Goal: Information Seeking & Learning: Learn about a topic

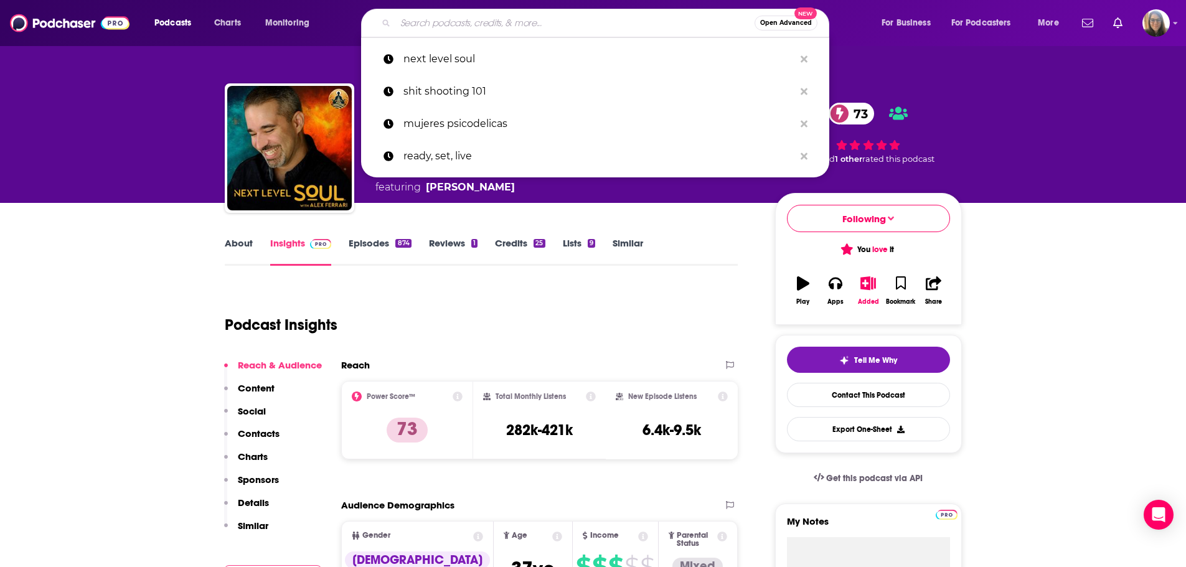
click at [483, 22] on input "Search podcasts, credits, & more..." at bounding box center [574, 23] width 359 height 20
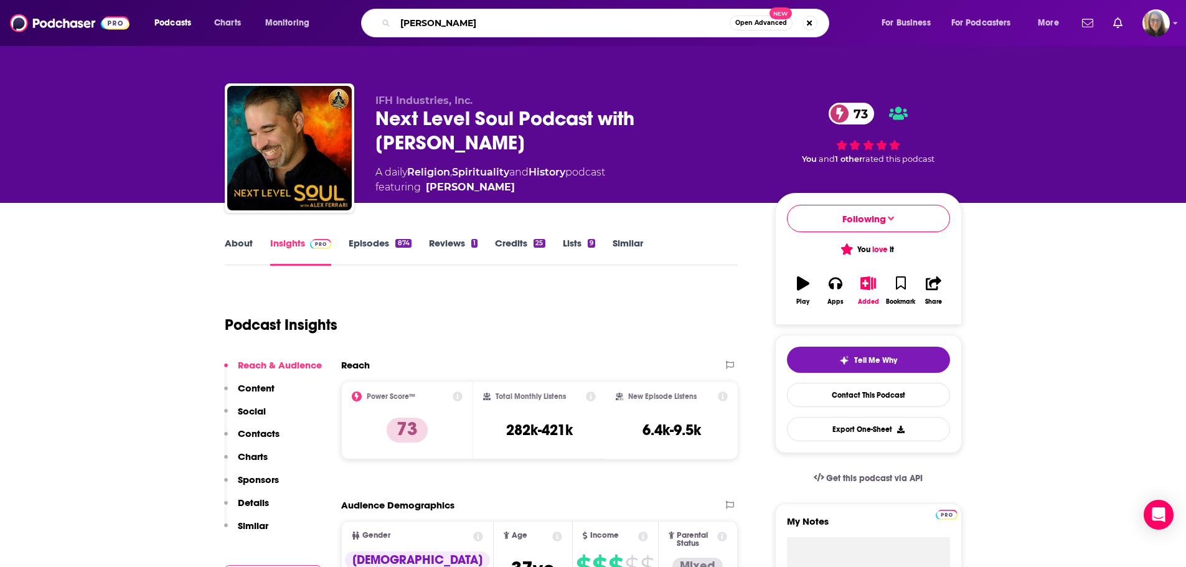
type input "[PERSON_NAME]"
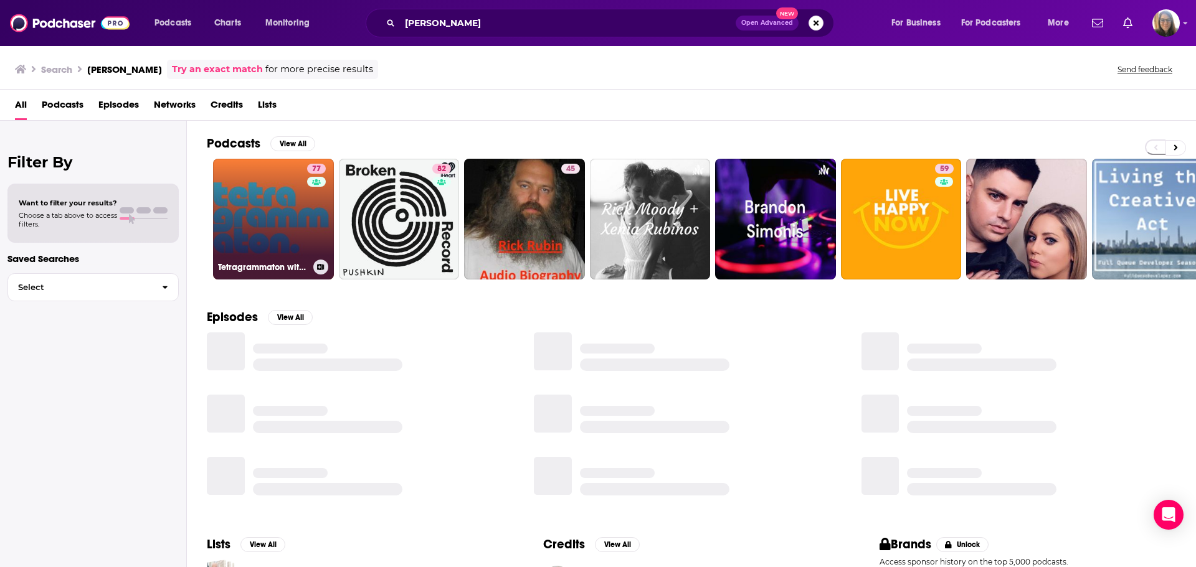
click at [270, 220] on link "77 Tetragrammaton with [PERSON_NAME]" at bounding box center [273, 219] width 121 height 121
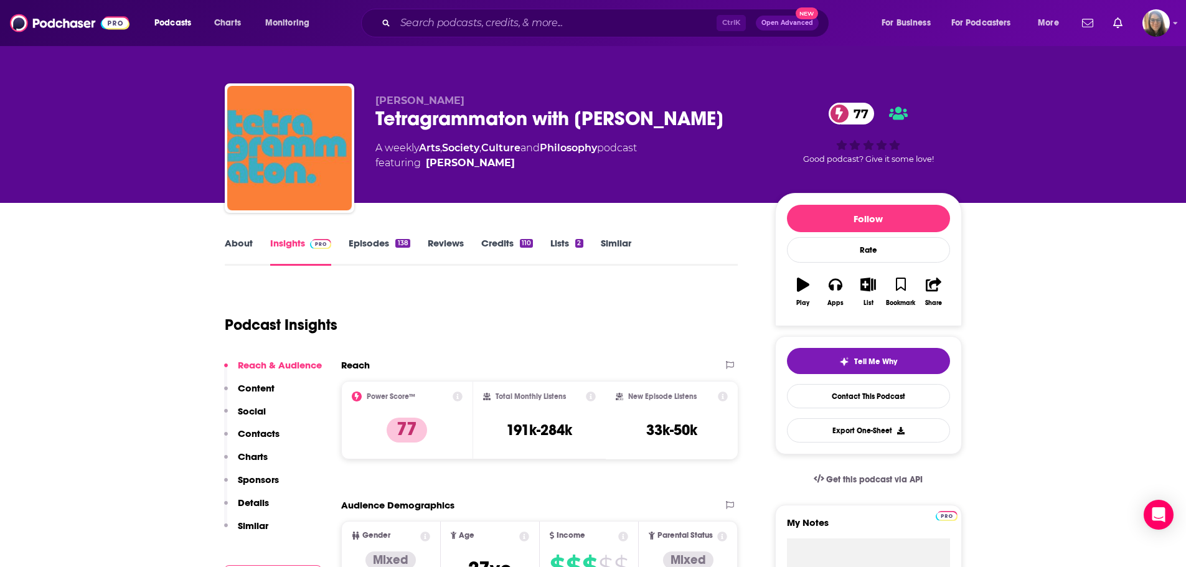
click at [384, 242] on link "Episodes 138" at bounding box center [379, 251] width 61 height 29
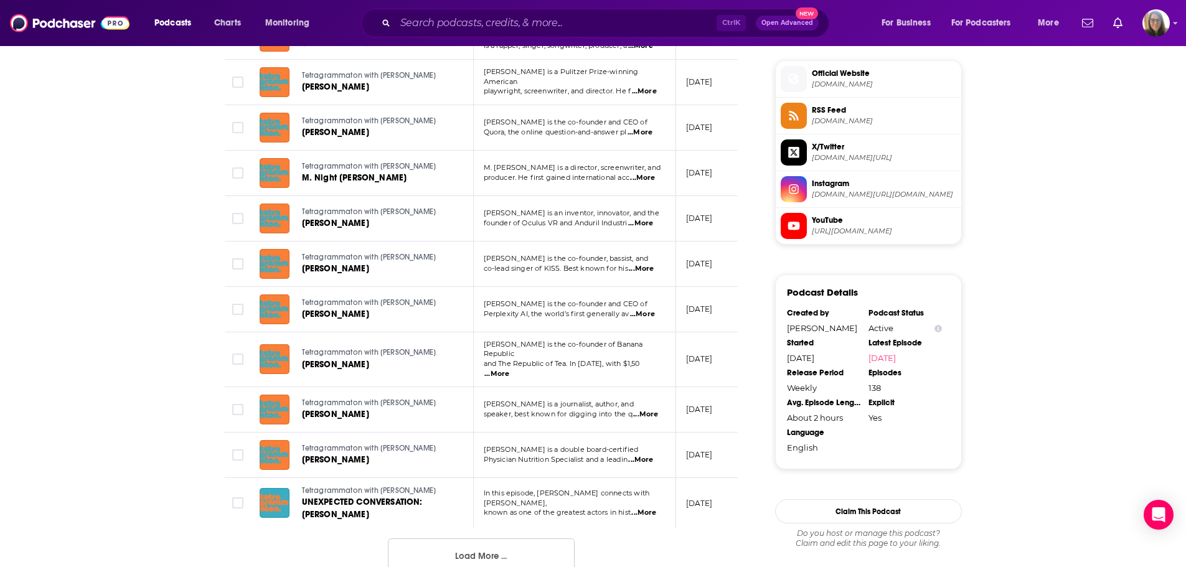
scroll to position [1059, 0]
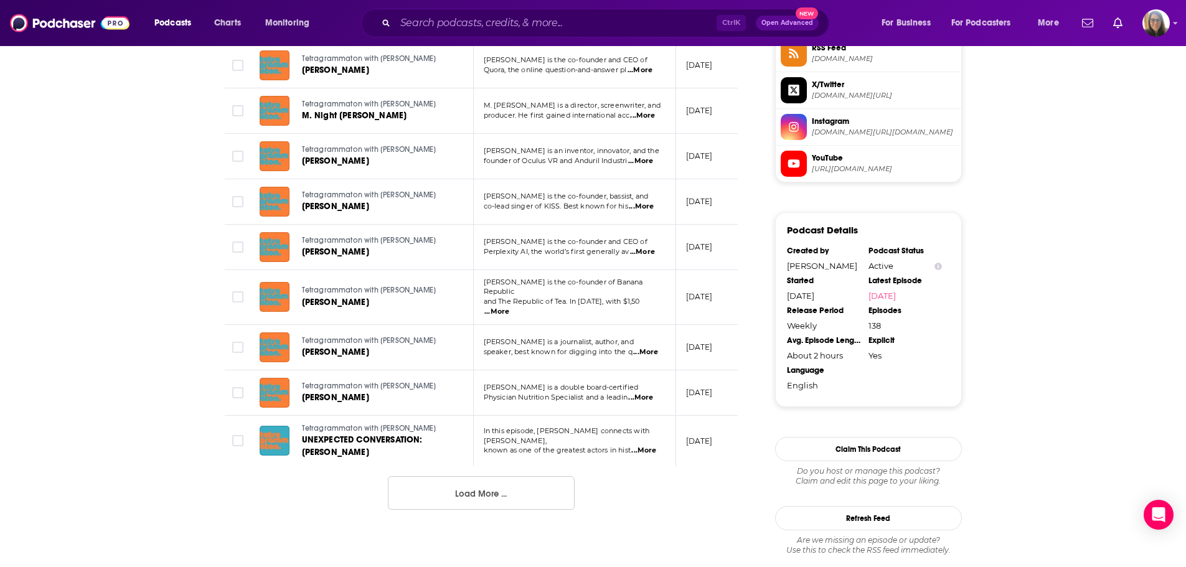
click at [438, 480] on button "Load More ..." at bounding box center [481, 493] width 187 height 34
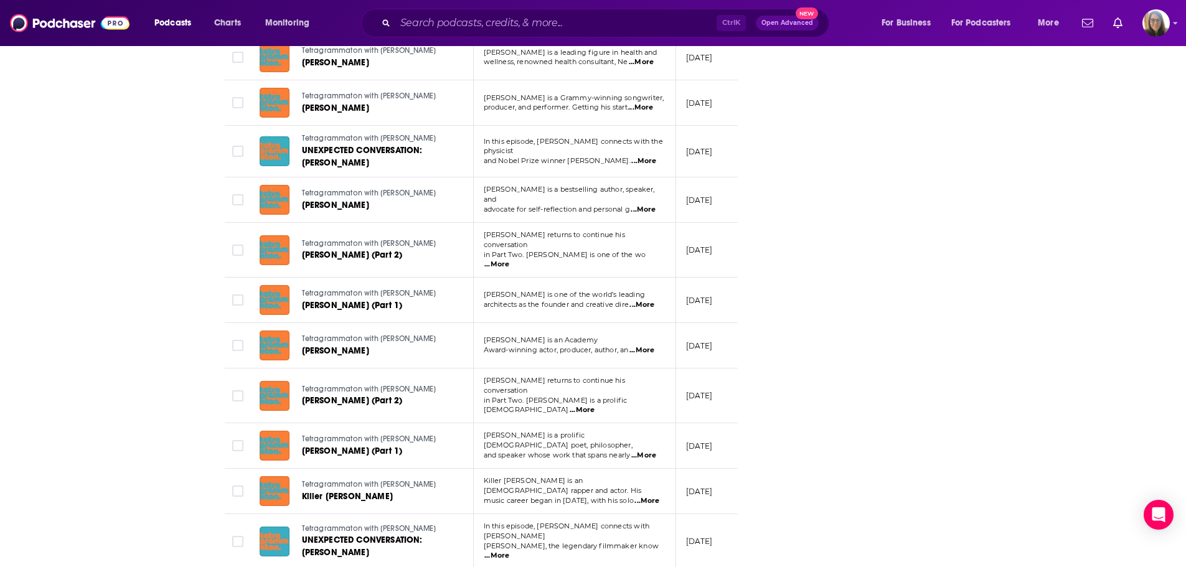
scroll to position [2162, 0]
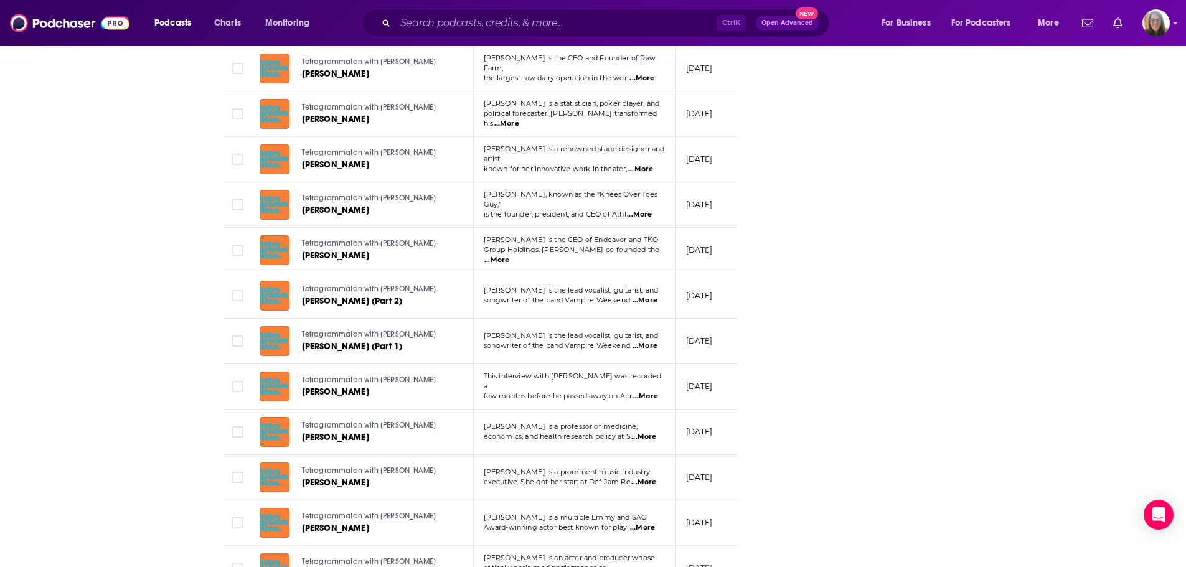
scroll to position [3305, 0]
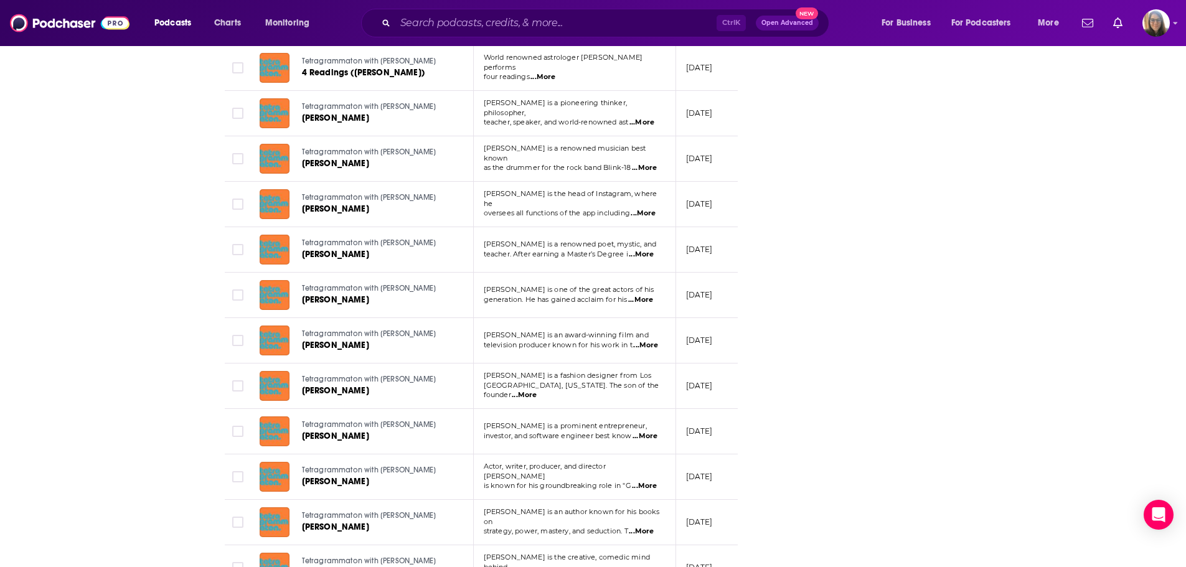
scroll to position [4442, 0]
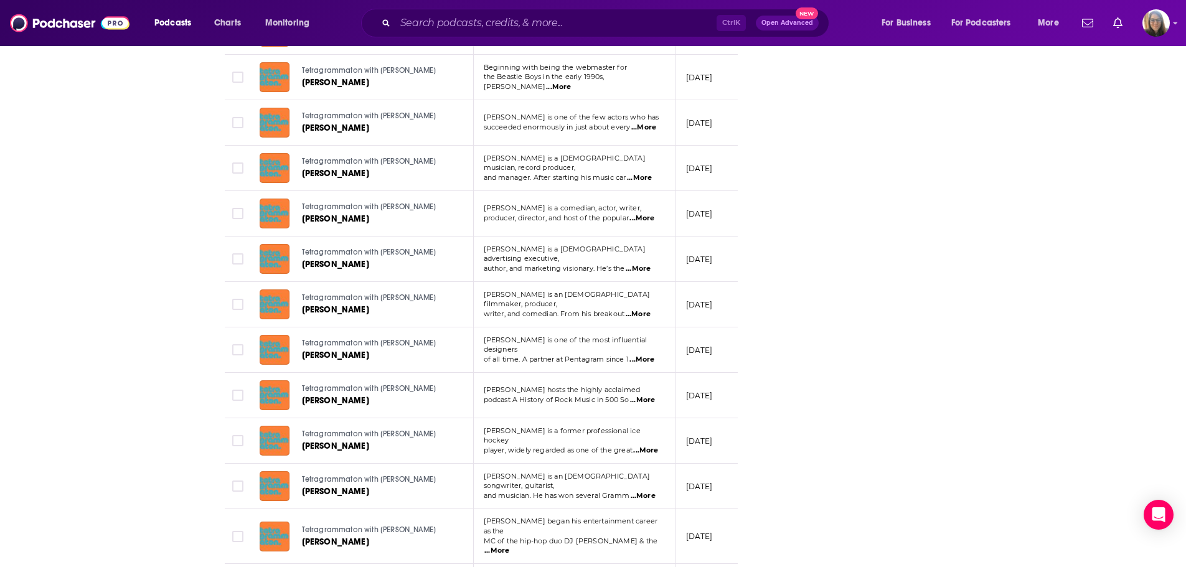
scroll to position [5597, 0]
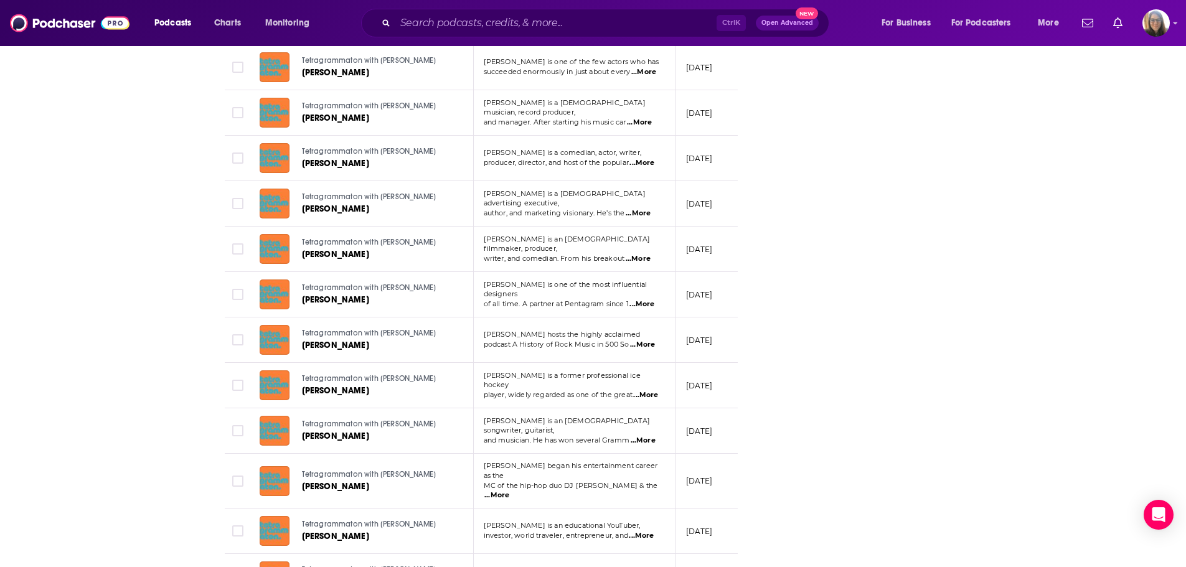
drag, startPoint x: 475, startPoint y: 540, endPoint x: 398, endPoint y: 512, distance: 82.2
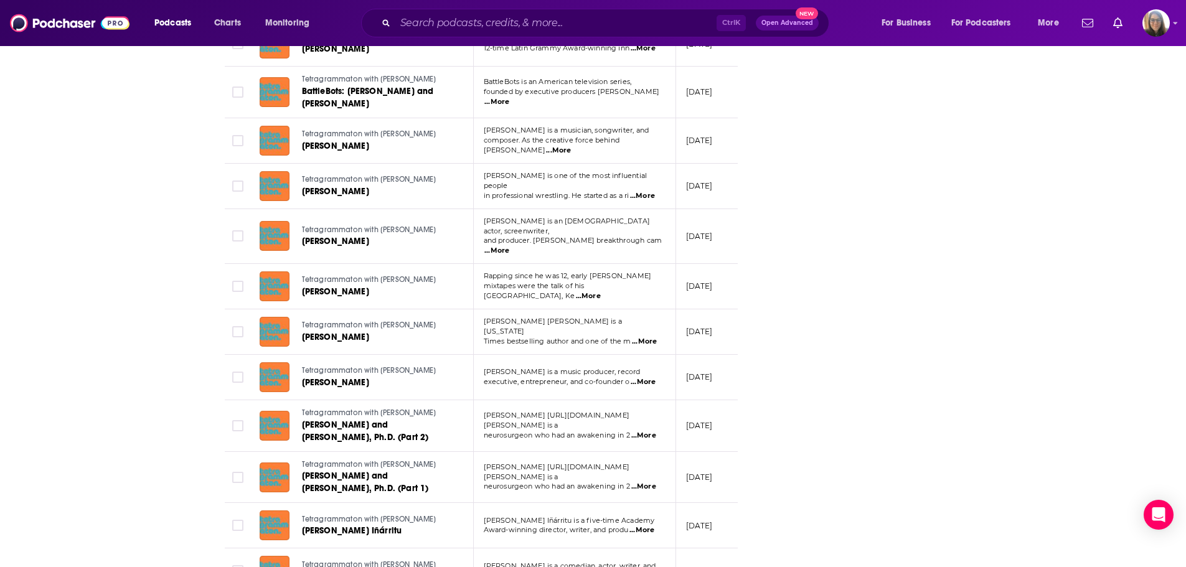
scroll to position [6149, 0]
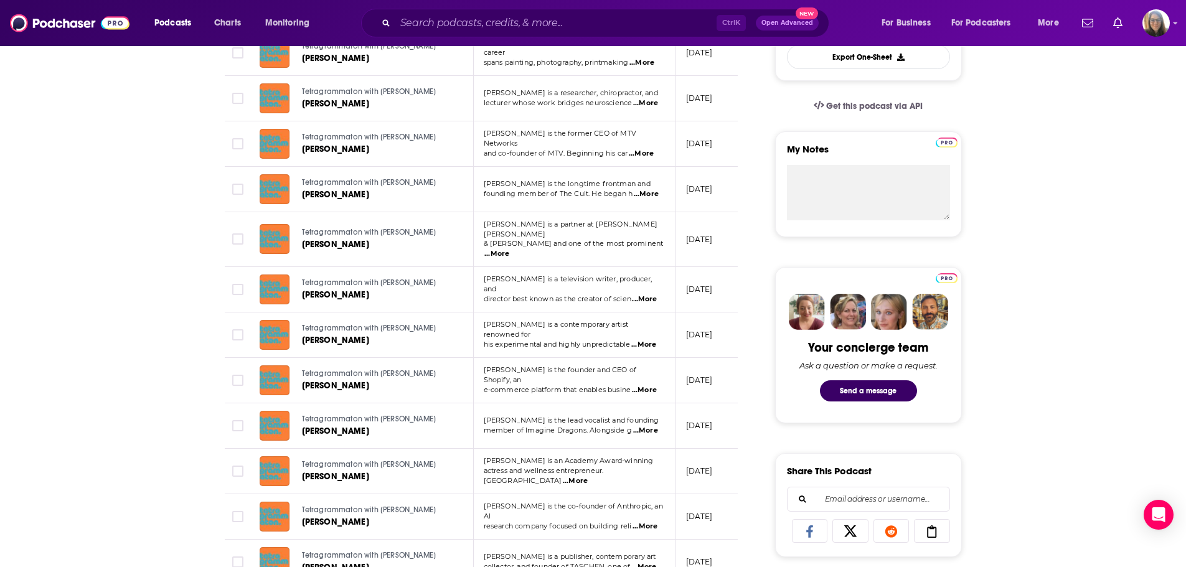
scroll to position [0, 0]
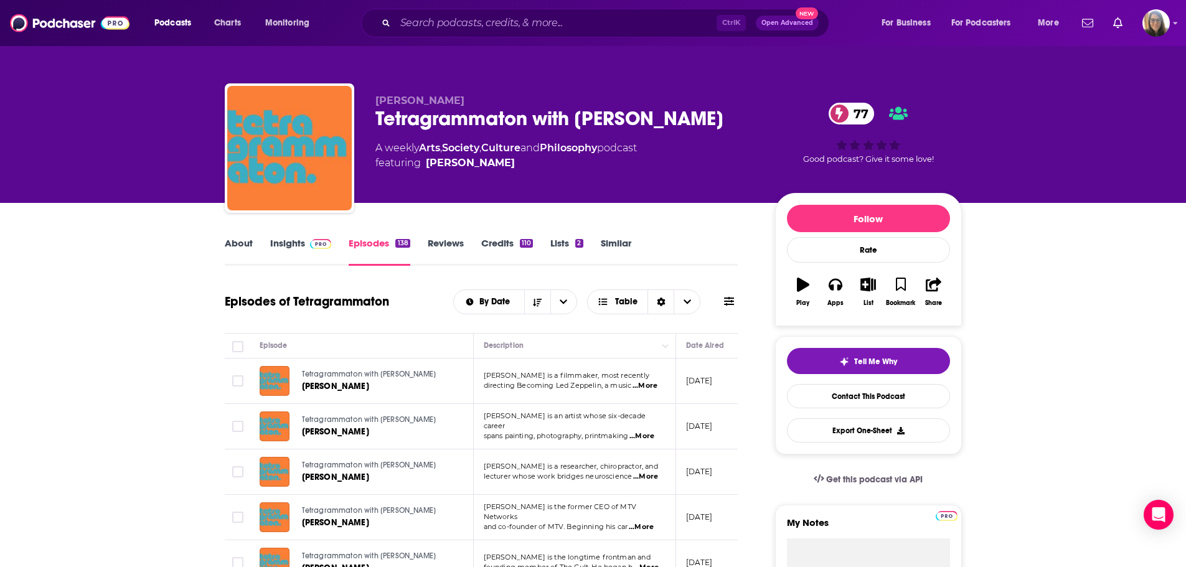
click at [234, 239] on link "About" at bounding box center [239, 251] width 28 height 29
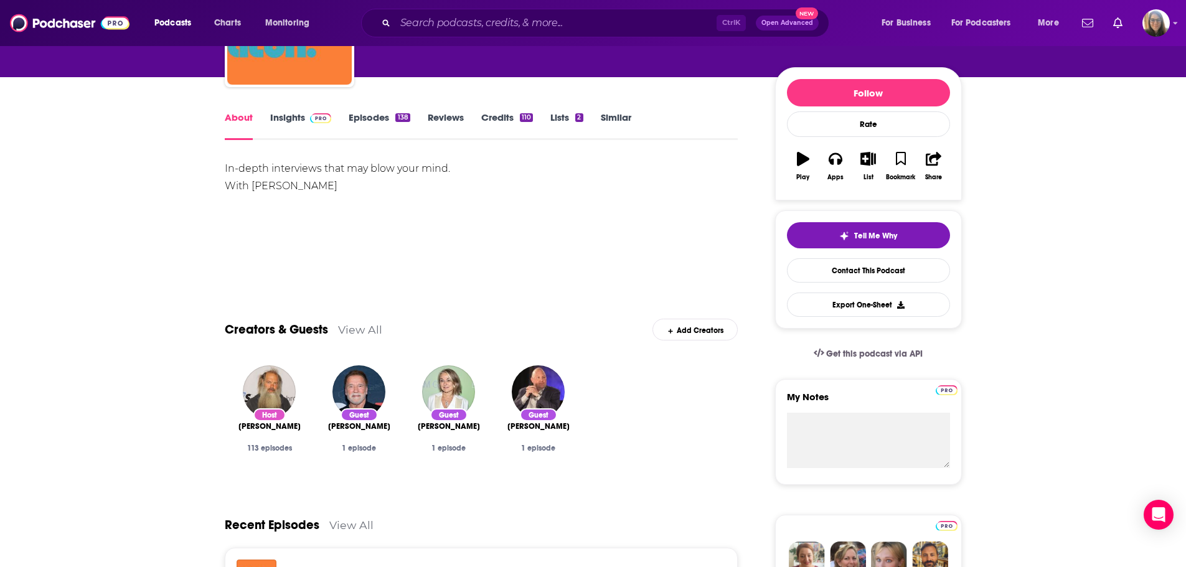
scroll to position [125, 0]
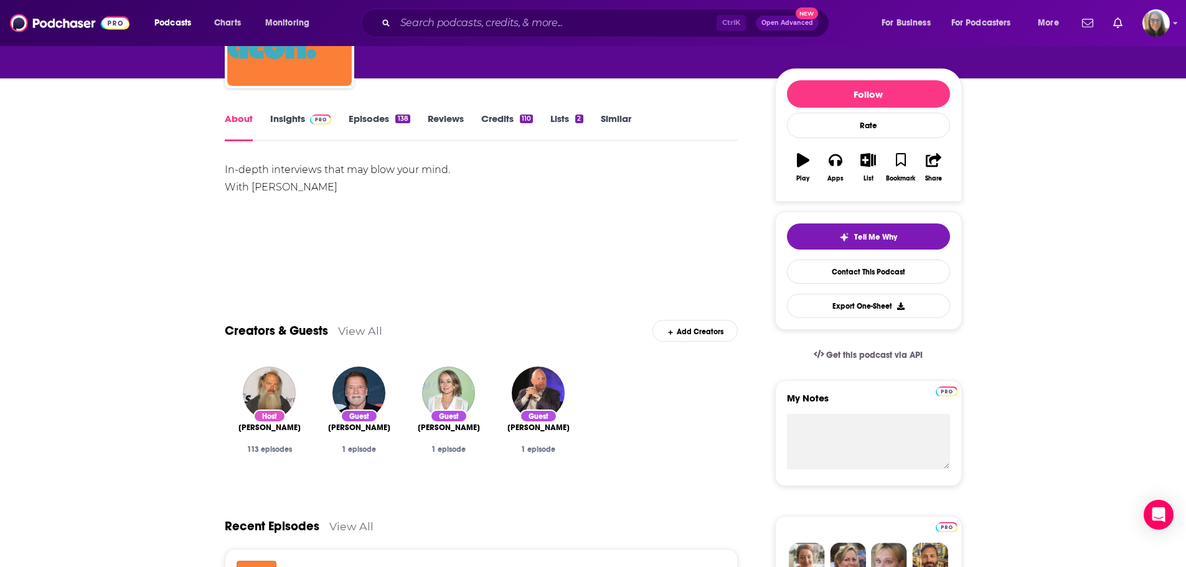
click at [284, 121] on link "Insights" at bounding box center [301, 127] width 62 height 29
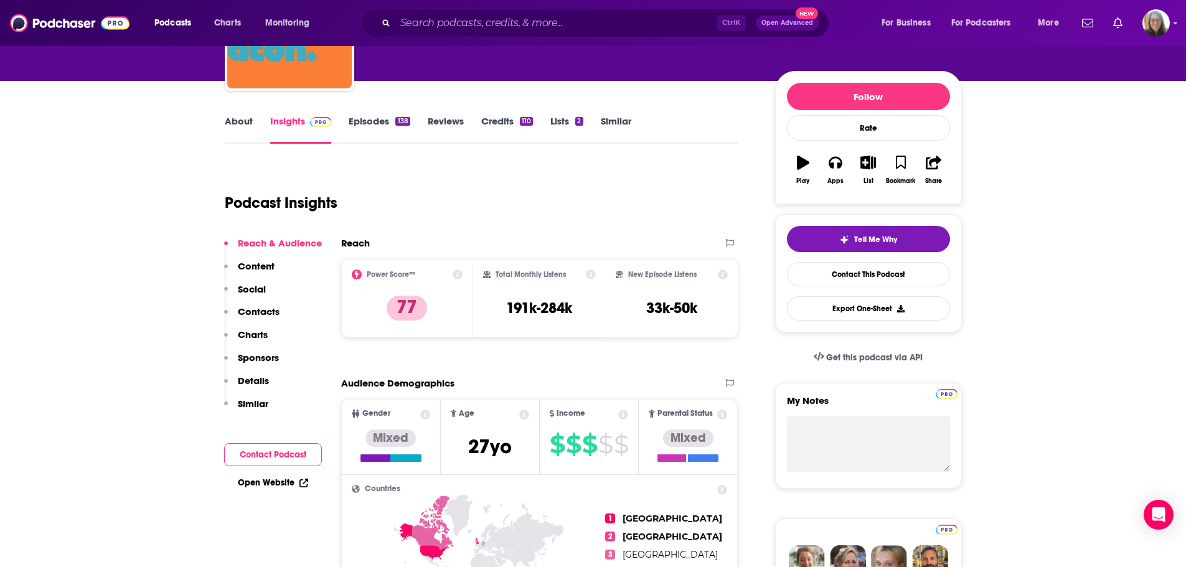
scroll to position [125, 0]
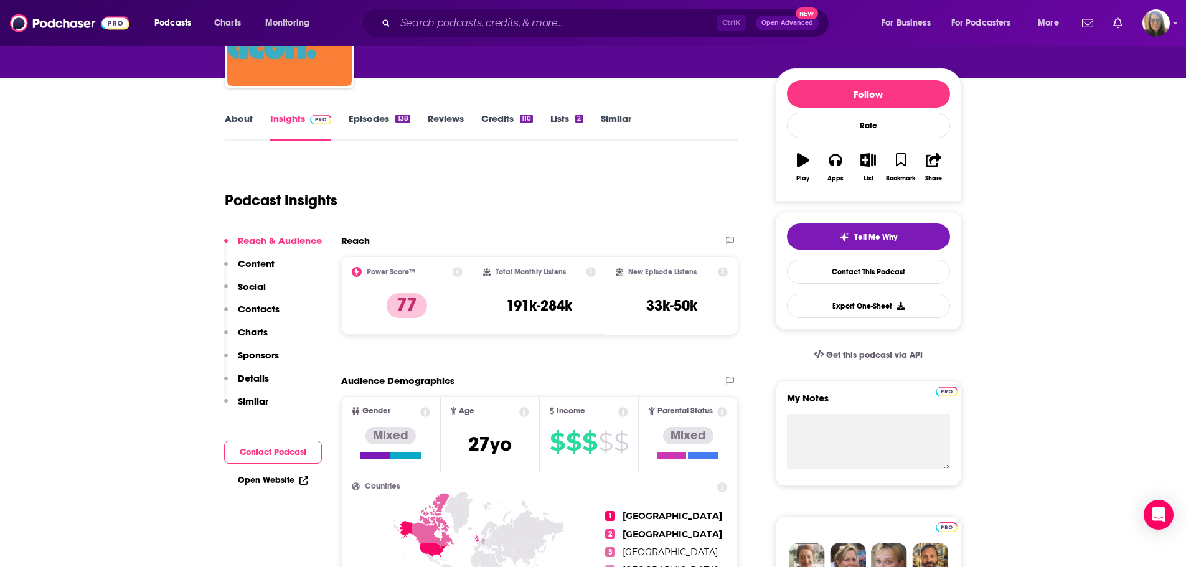
click at [452, 117] on link "Reviews" at bounding box center [446, 127] width 36 height 29
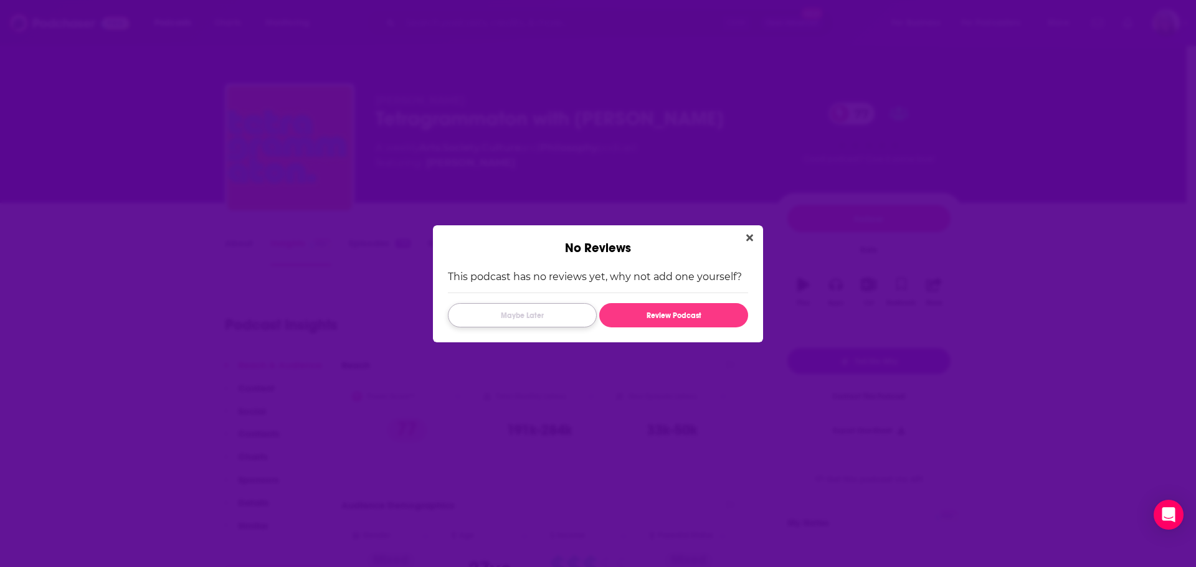
click at [509, 313] on button "Maybe Later" at bounding box center [522, 315] width 149 height 24
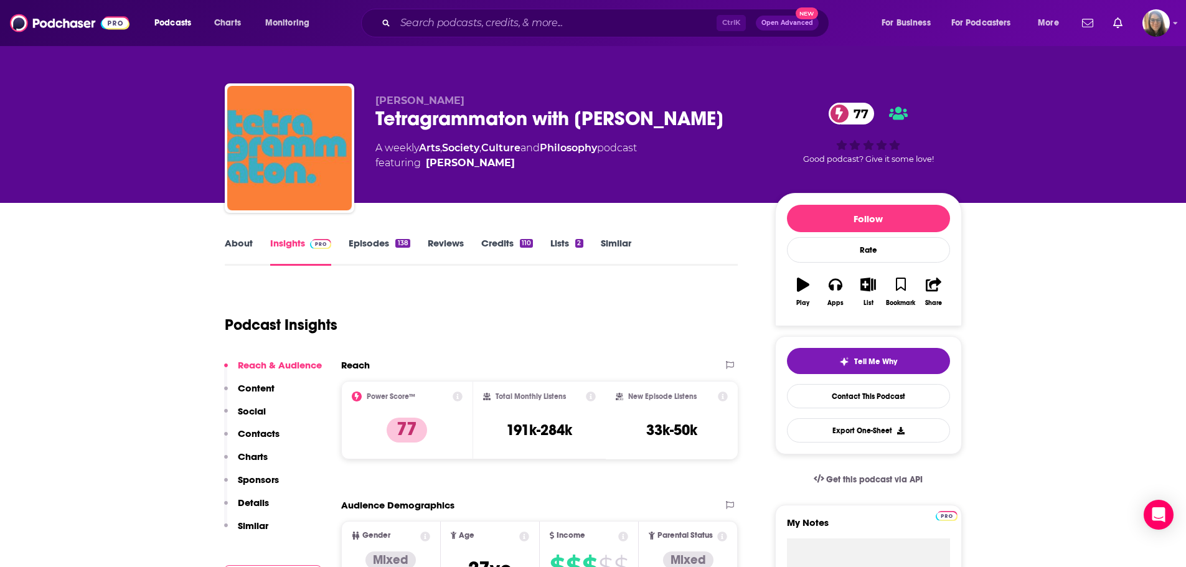
click at [500, 246] on link "Credits 110" at bounding box center [507, 251] width 52 height 29
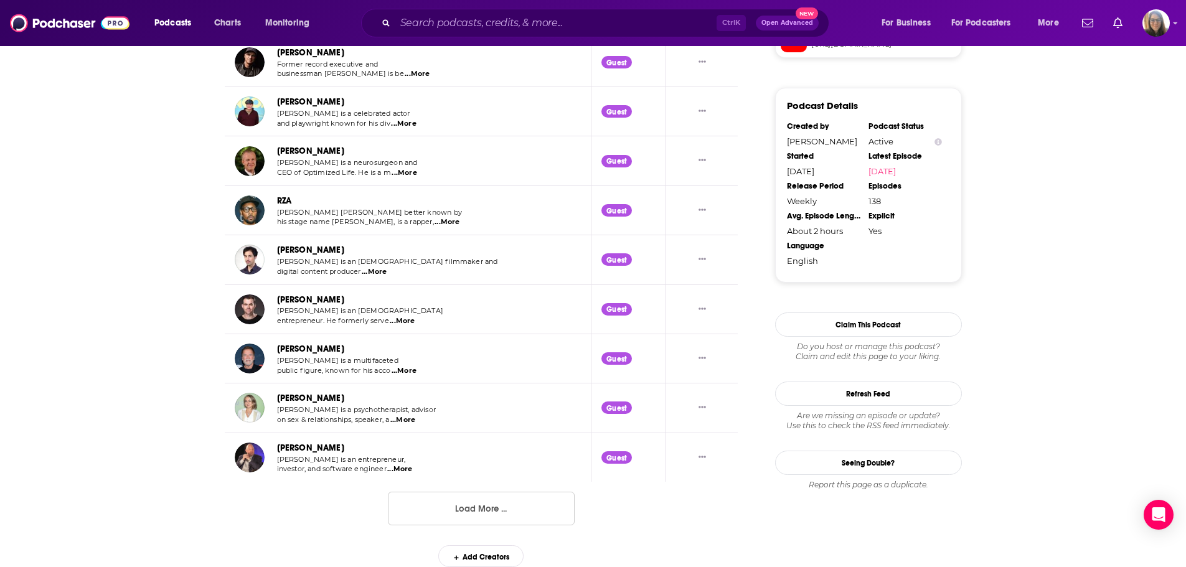
scroll to position [1185, 0]
click at [425, 506] on button "Load More ..." at bounding box center [481, 509] width 187 height 34
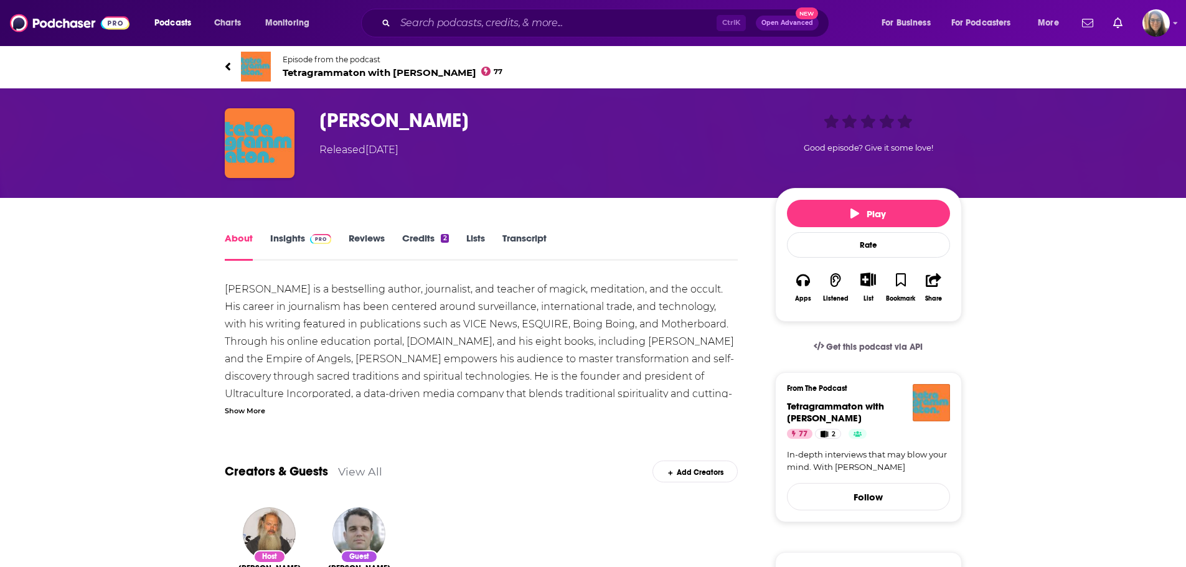
click at [295, 243] on link "Insights" at bounding box center [301, 246] width 62 height 29
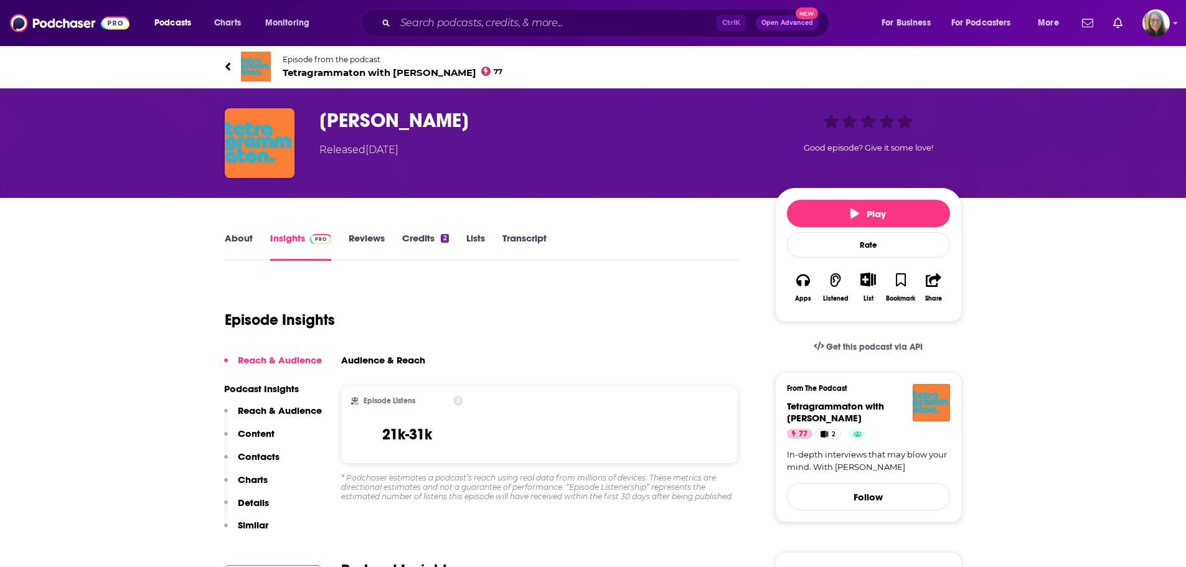
click at [250, 237] on link "About" at bounding box center [239, 246] width 28 height 29
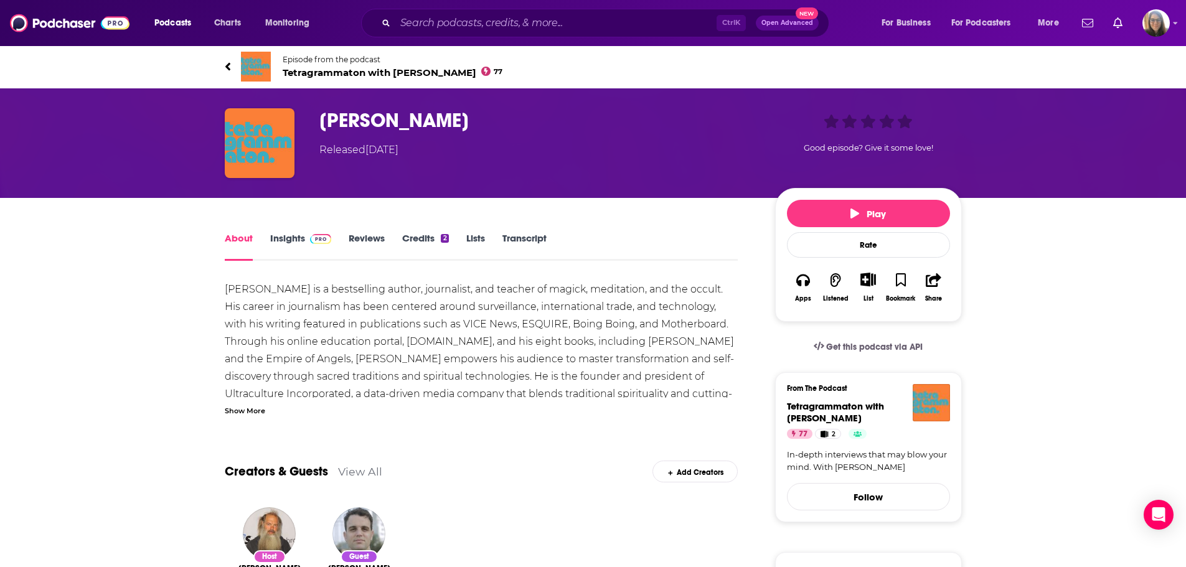
click at [288, 70] on span "Tetragrammaton with Rick Rubin 77" at bounding box center [393, 73] width 220 height 12
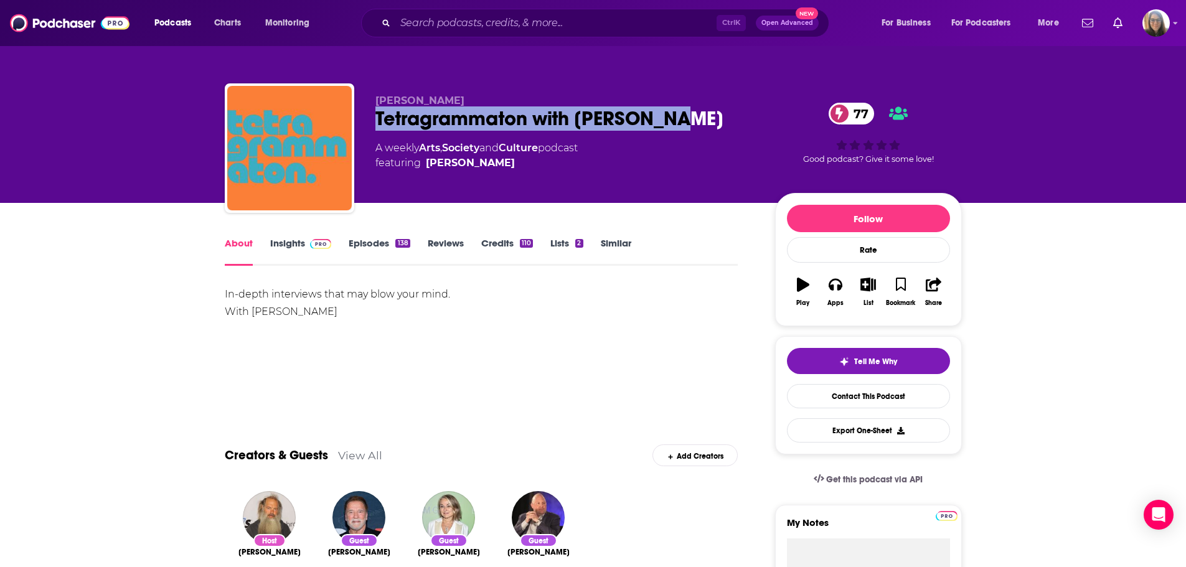
drag, startPoint x: 677, startPoint y: 116, endPoint x: 374, endPoint y: 121, distance: 303.4
click at [374, 121] on div "Rick Rubin Tetragrammaton with Rick Rubin 77 A weekly Arts , Society and Cultur…" at bounding box center [593, 150] width 737 height 135
copy h1 "Tetragrammaton with [PERSON_NAME]"
